Goal: Information Seeking & Learning: Learn about a topic

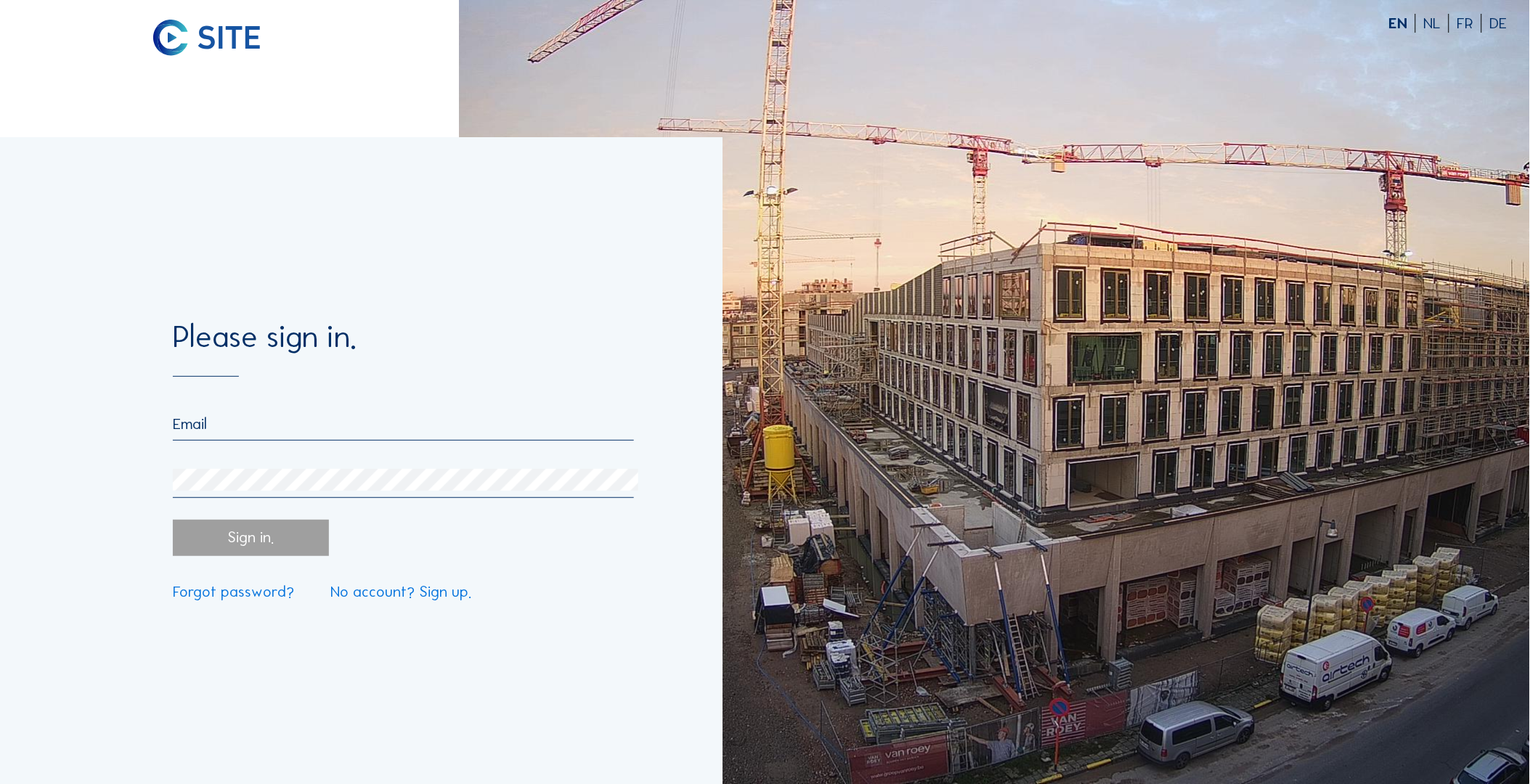
type input "[EMAIL_ADDRESS][DOMAIN_NAME]"
click at [265, 543] on div "Sign in." at bounding box center [251, 538] width 156 height 37
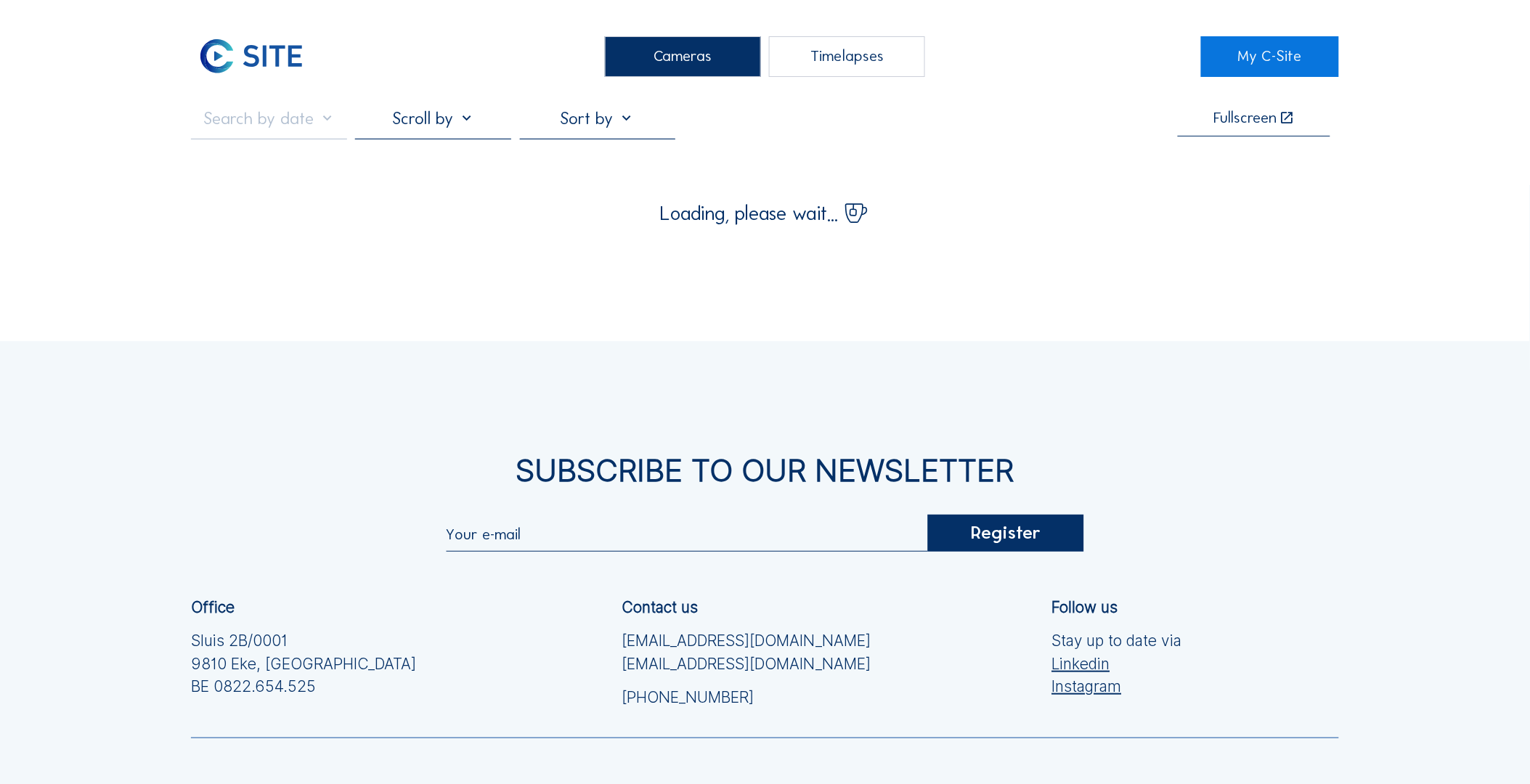
click at [677, 64] on div "Cameras" at bounding box center [683, 56] width 156 height 40
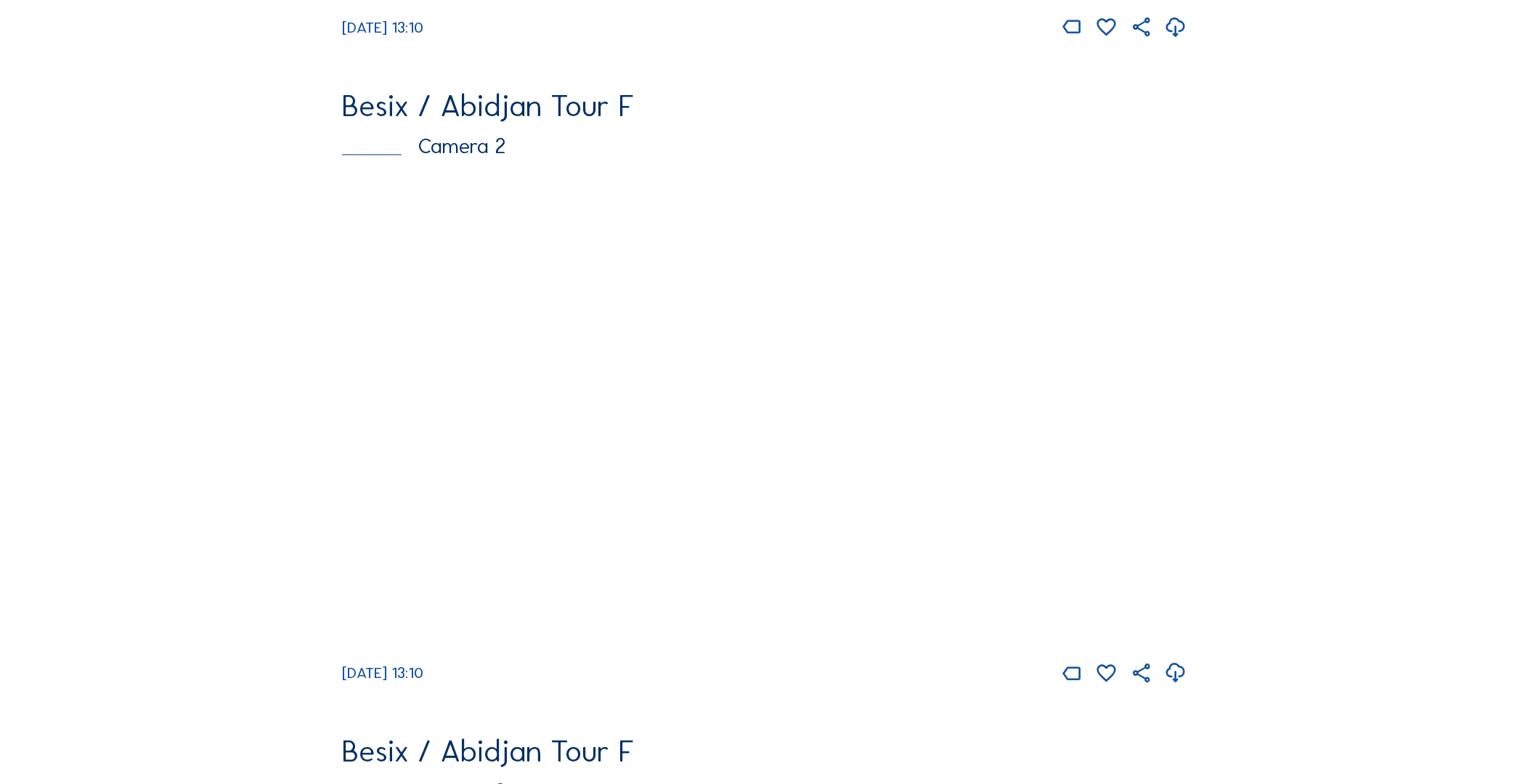
scroll to position [726, 0]
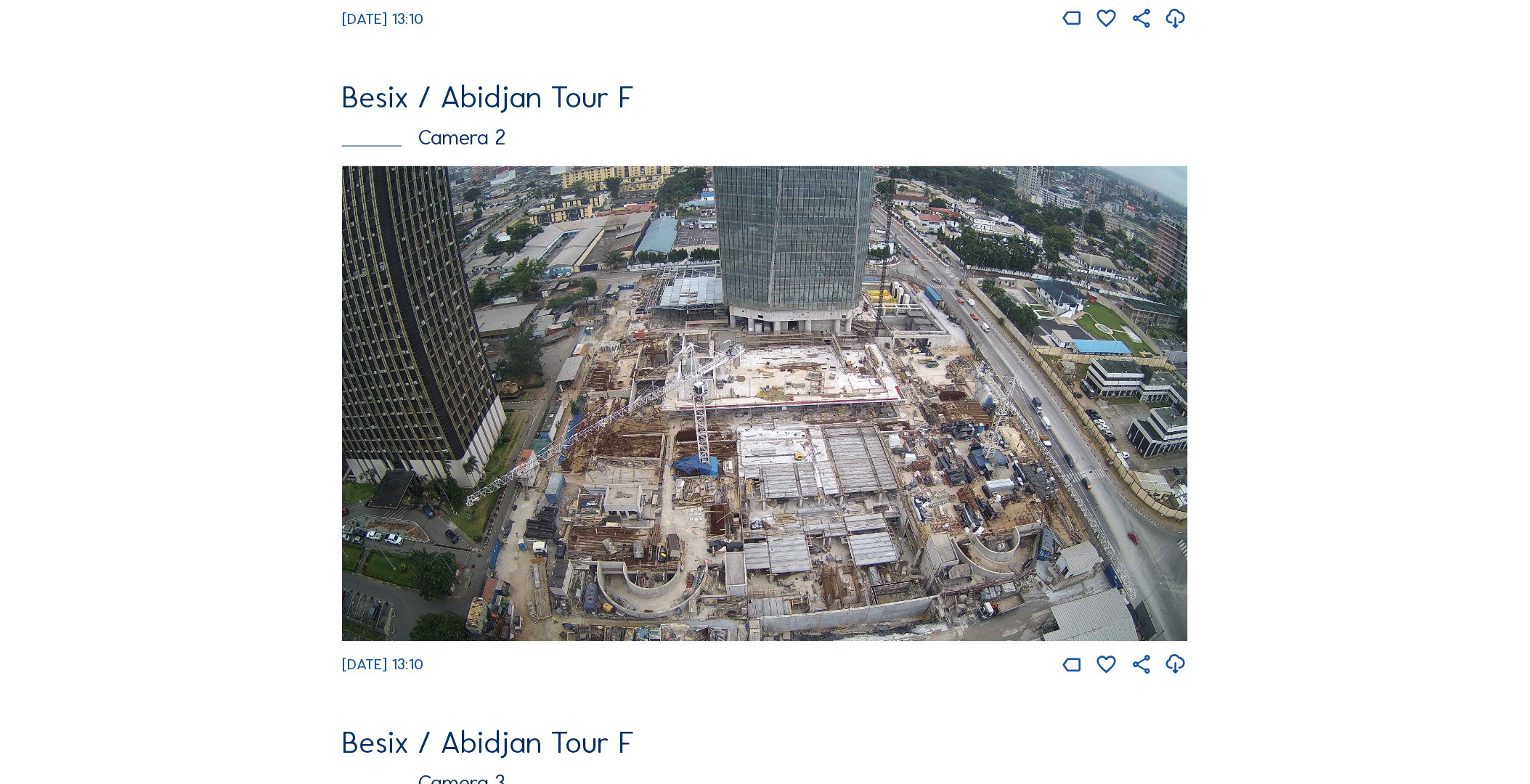
click at [850, 482] on img at bounding box center [764, 404] width 846 height 475
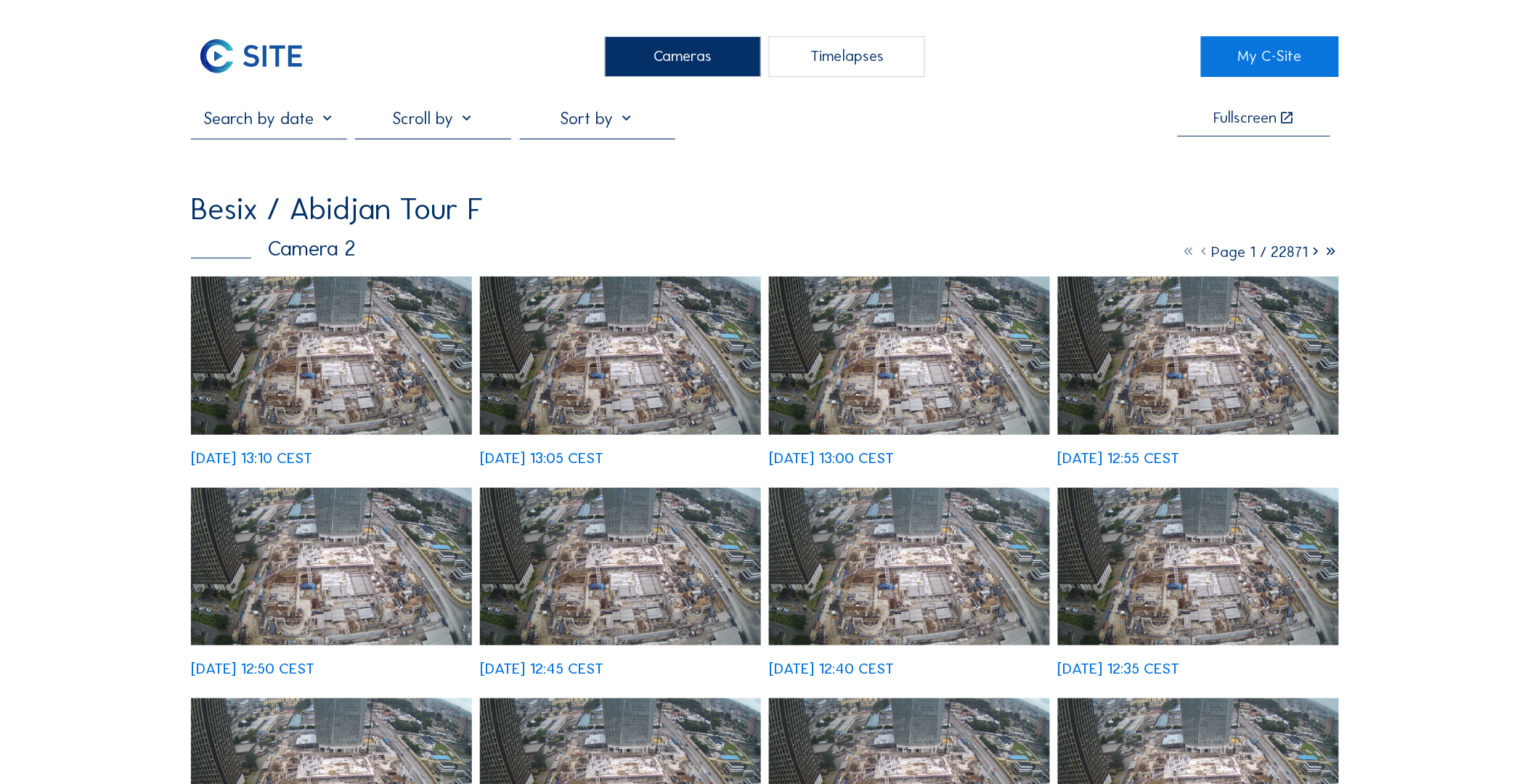
click at [340, 337] on img at bounding box center [331, 355] width 281 height 158
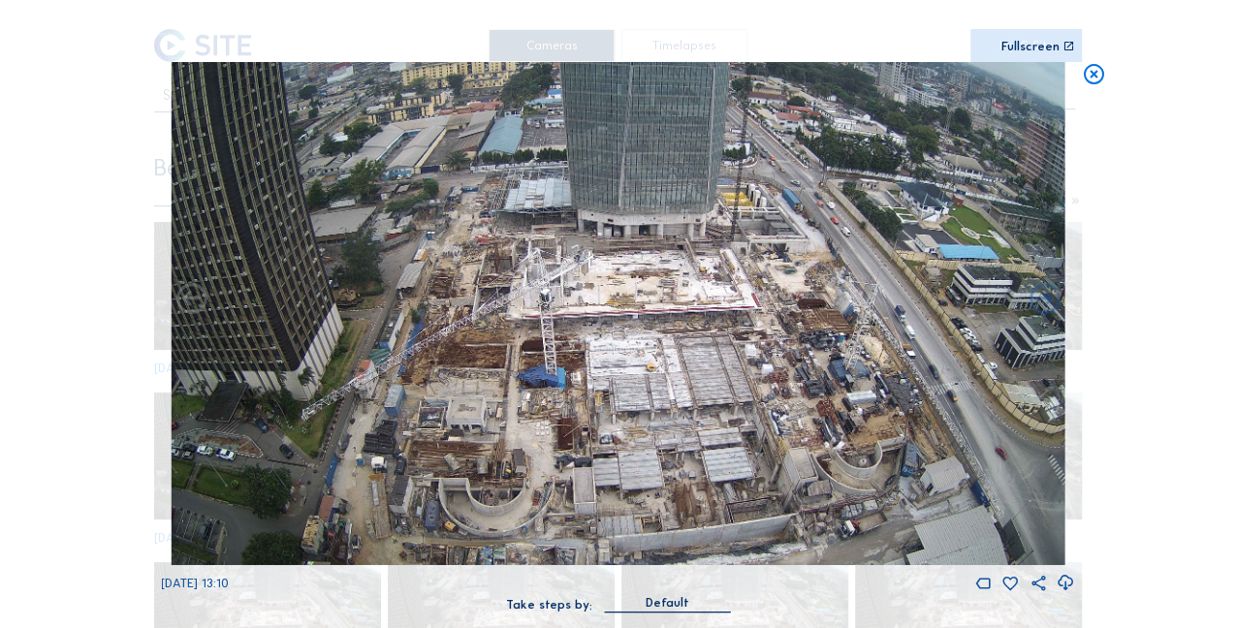
click at [744, 395] on img at bounding box center [619, 313] width 894 height 502
click at [742, 371] on img at bounding box center [619, 313] width 894 height 502
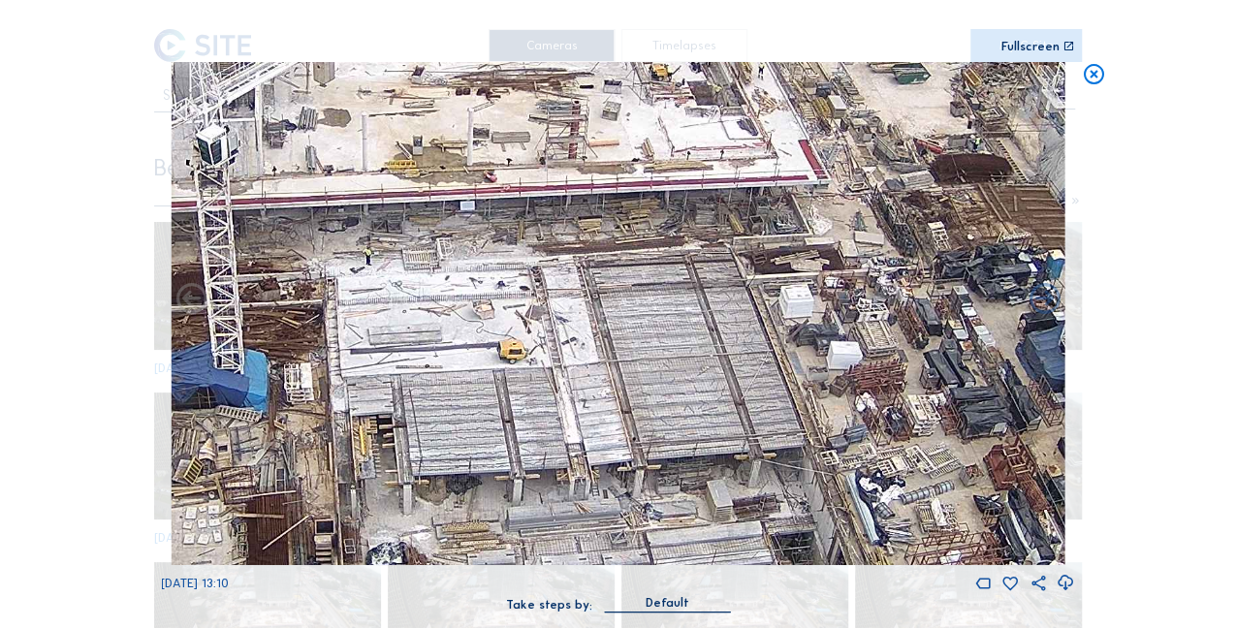
drag, startPoint x: 766, startPoint y: 429, endPoint x: 729, endPoint y: 436, distance: 37.4
click at [751, 477] on img at bounding box center [619, 313] width 894 height 502
